Goal: Navigation & Orientation: Understand site structure

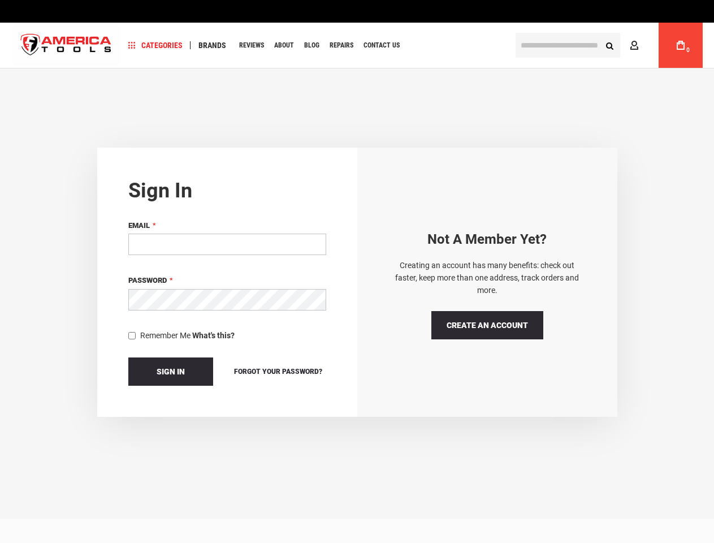
click at [156, 45] on span "Categories" at bounding box center [155, 45] width 54 height 8
click at [212, 45] on span "Brands" at bounding box center [212, 45] width 28 height 8
